Goal: Task Accomplishment & Management: Manage account settings

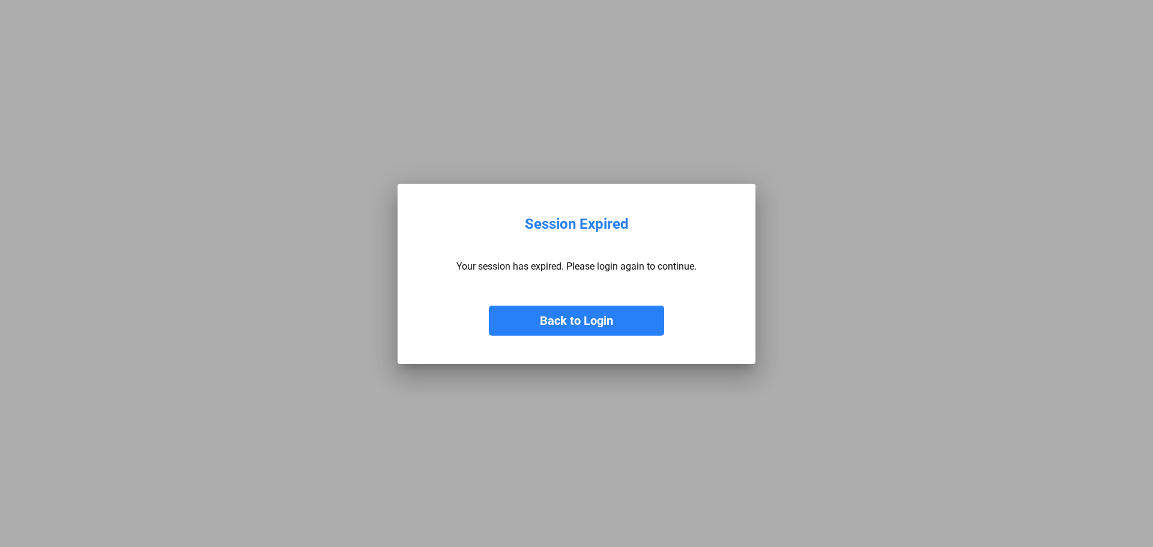
click at [556, 319] on button "Back to Login" at bounding box center [576, 321] width 175 height 30
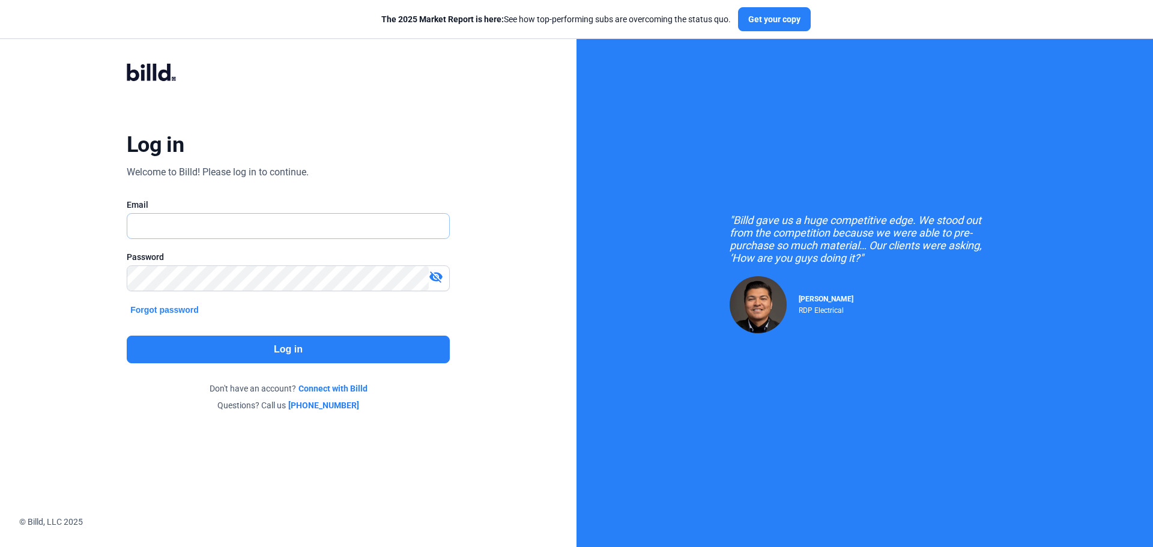
type input "[EMAIL_ADDRESS][DOMAIN_NAME]"
click at [251, 351] on button "Log in" at bounding box center [288, 350] width 323 height 28
